Goal: Task Accomplishment & Management: Manage account settings

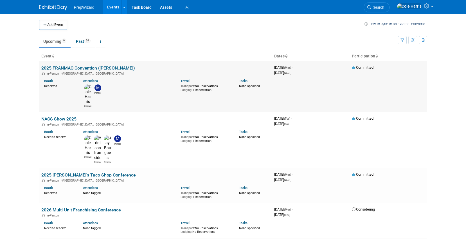
click at [124, 68] on td "2025 FRANMAC Convention ([PERSON_NAME]) In-Person [GEOGRAPHIC_DATA], [GEOGRAPHI…" at bounding box center [155, 86] width 233 height 51
click at [95, 67] on link "2025 FRANMAC Convention ([PERSON_NAME])" at bounding box center [88, 67] width 94 height 5
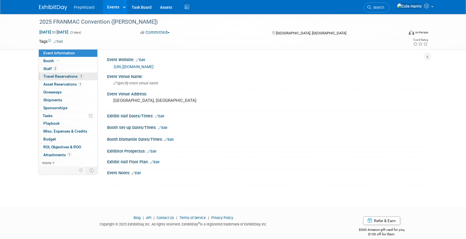
click at [66, 76] on span "Travel Reservations 1" at bounding box center [63, 76] width 40 height 5
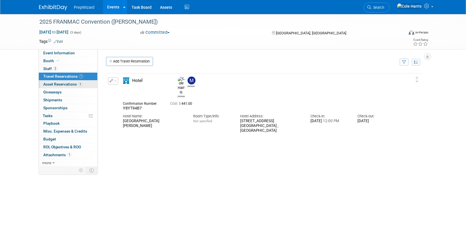
click at [66, 86] on span "Asset Reservations 1" at bounding box center [62, 84] width 39 height 5
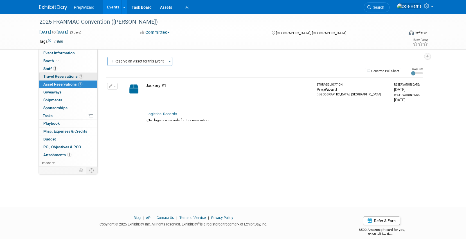
click at [70, 77] on span "Travel Reservations 1" at bounding box center [63, 76] width 40 height 5
